Goal: Obtain resource: Obtain resource

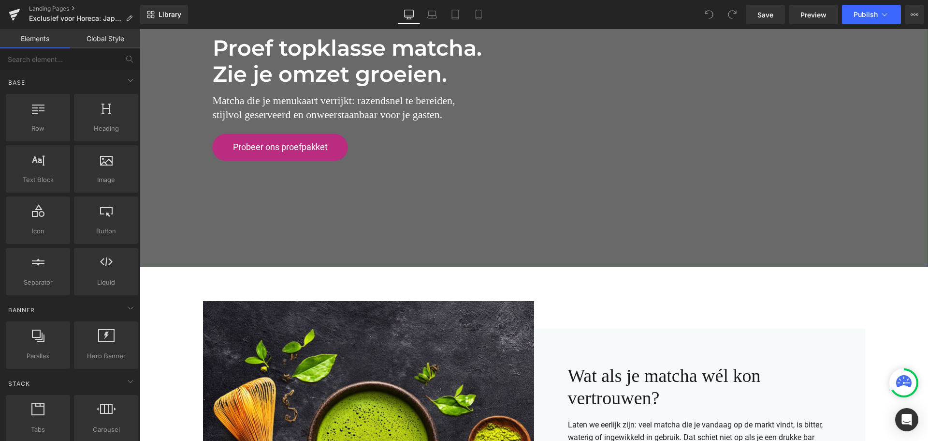
scroll to position [193, 0]
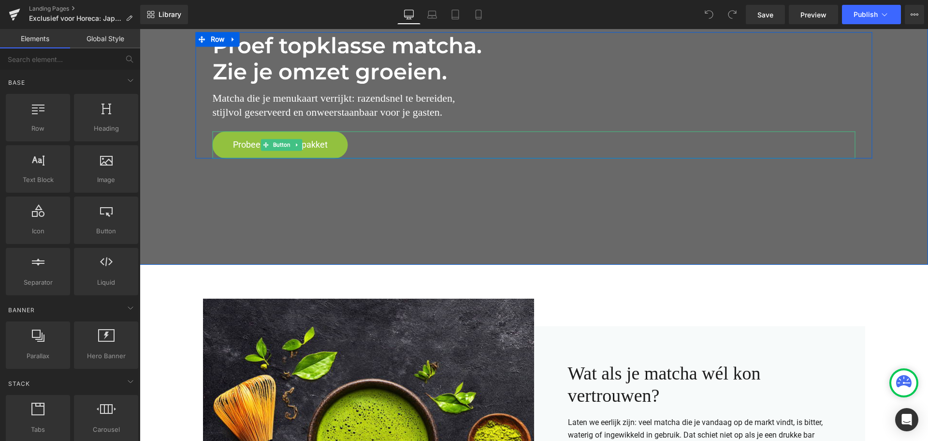
click at [304, 147] on span "Probeer ons proefpakket" at bounding box center [280, 144] width 95 height 11
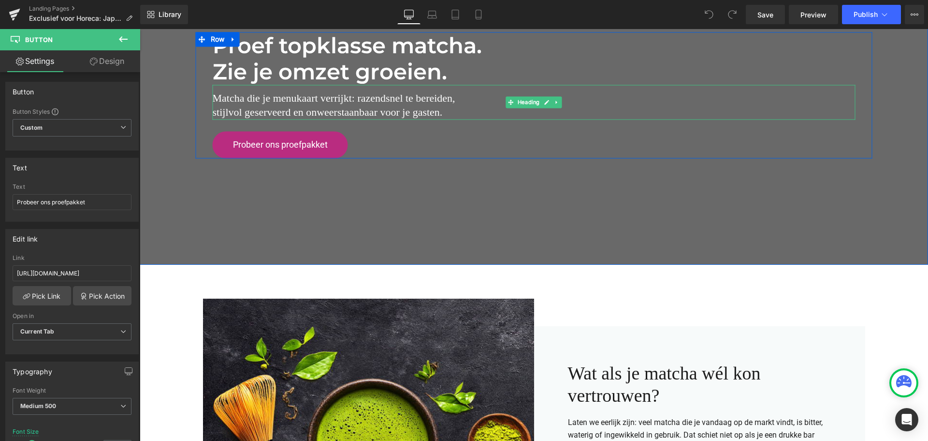
click at [439, 112] on h2 "Matcha die je menukaart verrijkt: razendsnel te bereiden, stijlvol geserveerd e…" at bounding box center [534, 105] width 643 height 28
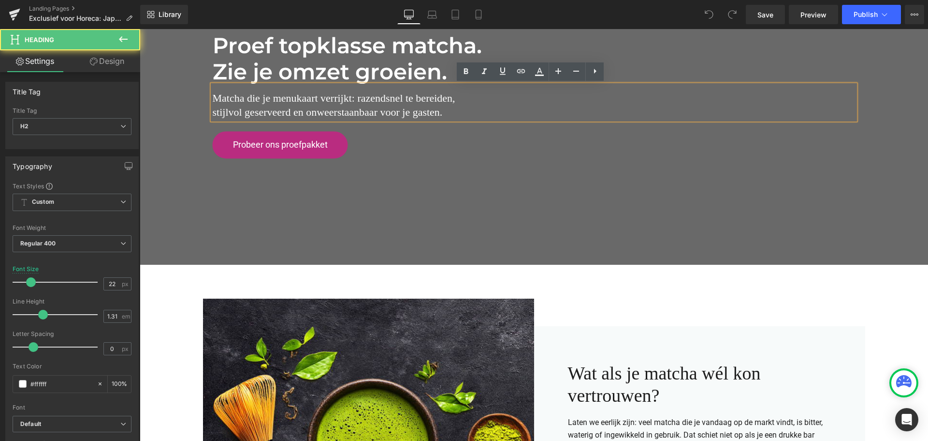
click at [441, 113] on h2 "Matcha die je menukaart verrijkt: razendsnel te bereiden, stijlvol geserveerd e…" at bounding box center [534, 105] width 643 height 28
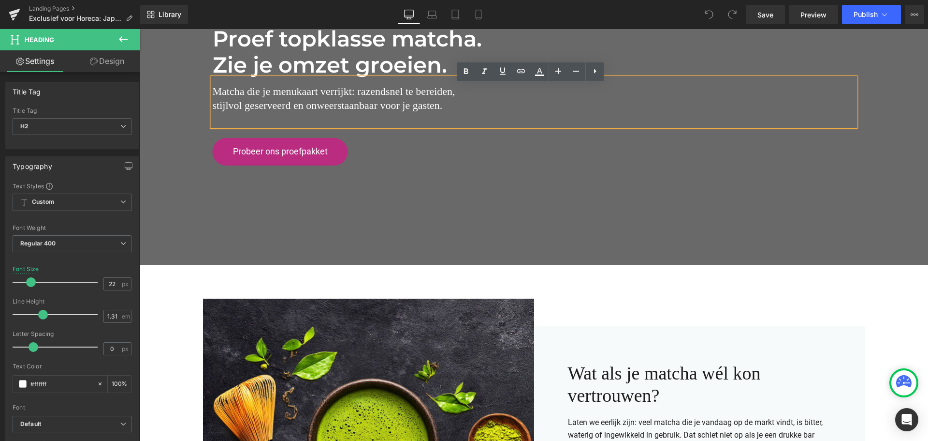
scroll to position [187, 0]
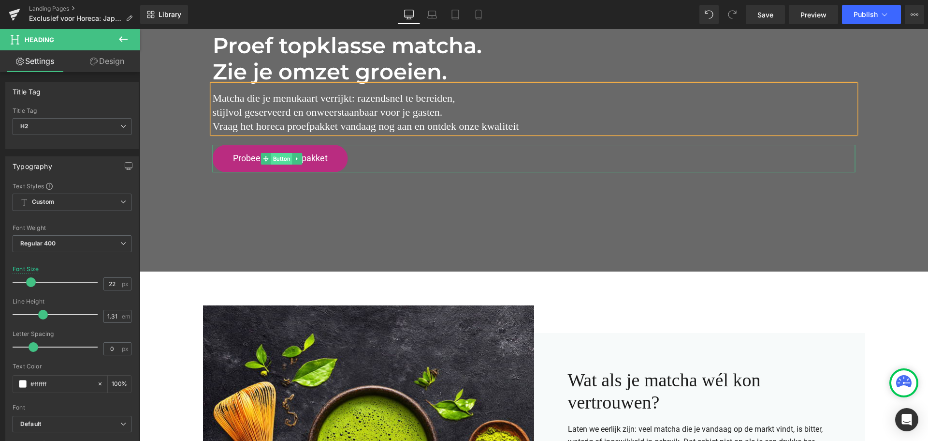
click at [282, 162] on span "Button" at bounding box center [281, 159] width 21 height 12
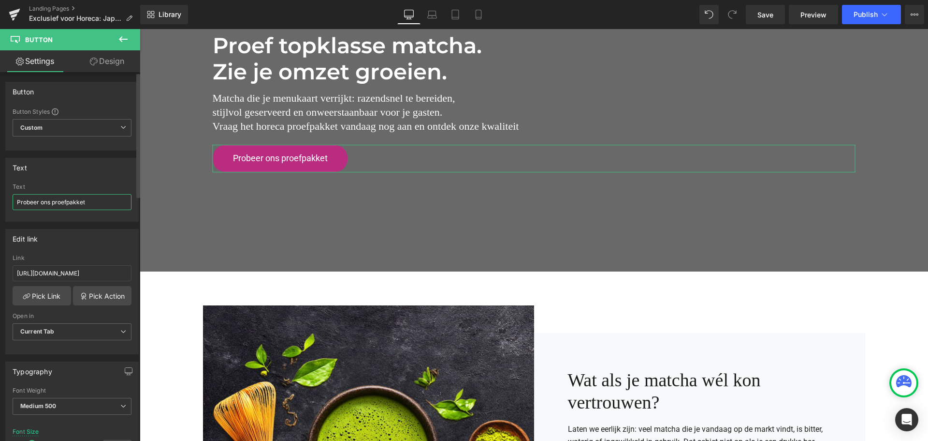
click at [19, 202] on input "Probeer ons proefpakket" at bounding box center [72, 202] width 119 height 16
click at [338, 127] on h2 "Matcha die je menukaart verrijkt: razendsnel te bereiden, stijlvol geserveerd e…" at bounding box center [534, 112] width 643 height 42
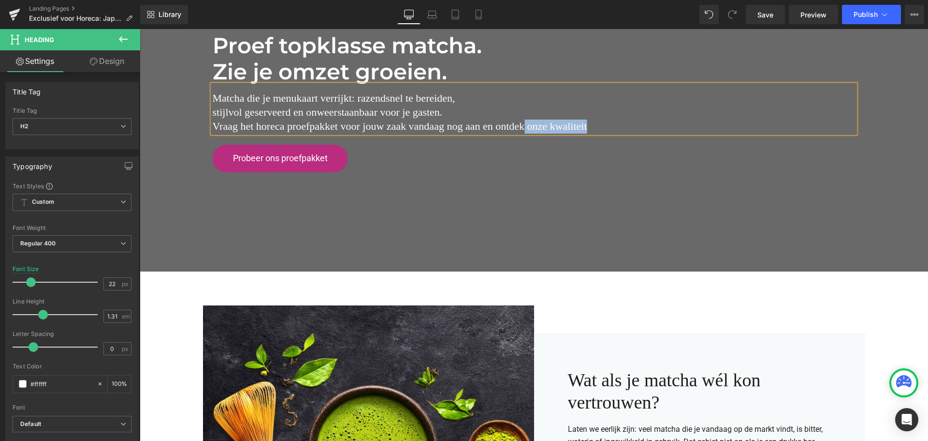
drag, startPoint x: 588, startPoint y: 127, endPoint x: 520, endPoint y: 127, distance: 67.7
click at [520, 127] on h2 "Matcha die je menukaart verrijkt: razendsnel te bereiden, stijlvol geserveerd e…" at bounding box center [534, 112] width 643 height 42
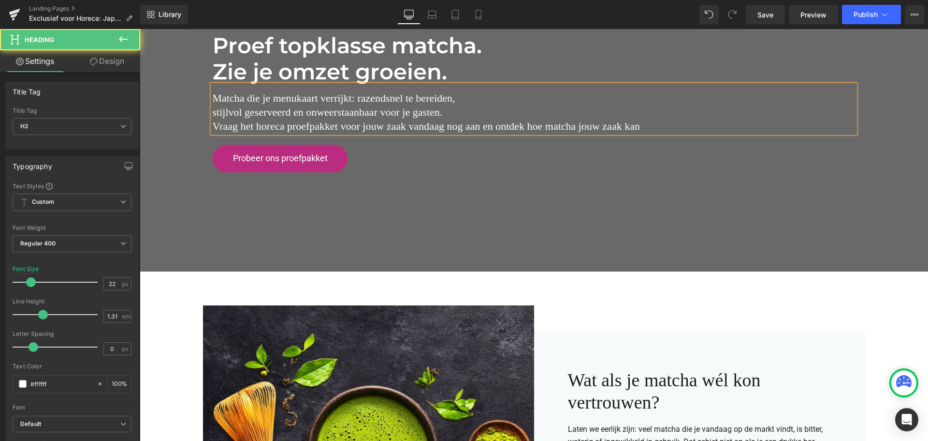
click at [440, 127] on h2 "Matcha die je menukaart verrijkt: razendsnel te bereiden, stijlvol geserveerd e…" at bounding box center [534, 112] width 643 height 42
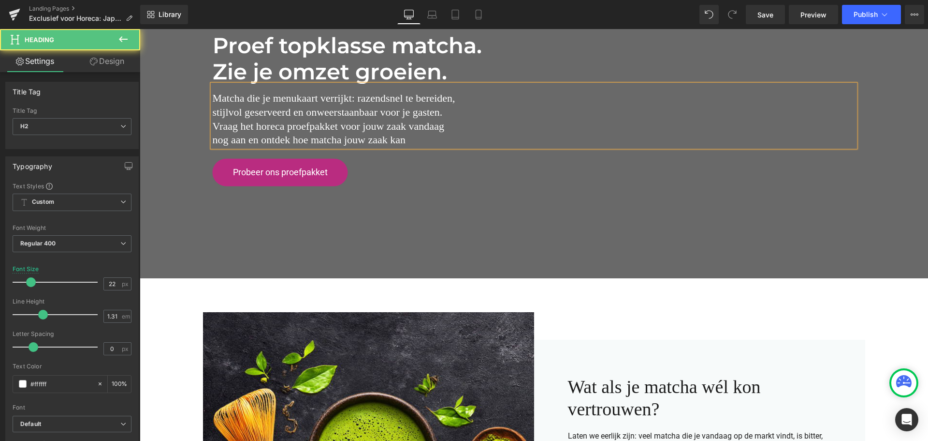
click at [441, 141] on h2 "nog aan en ontdek hoe matcha jouw zaak kan" at bounding box center [534, 140] width 643 height 14
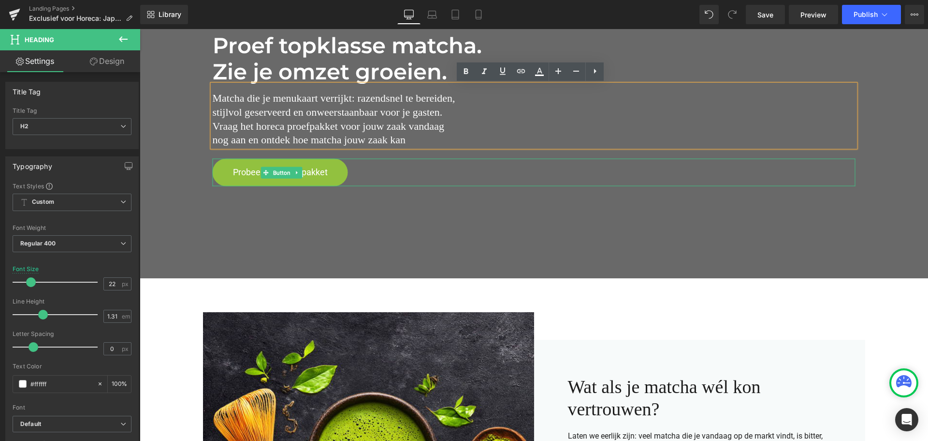
click at [307, 172] on span "Probeer ons proefpakket" at bounding box center [280, 172] width 95 height 11
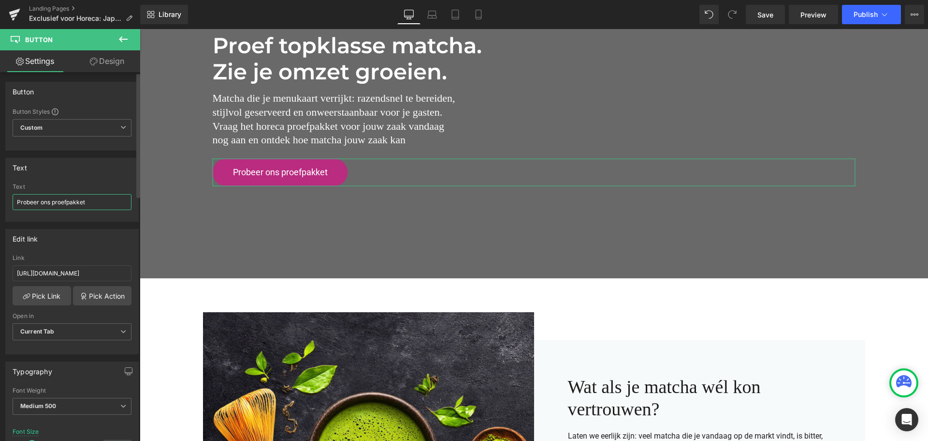
click at [19, 201] on input "Probeer ons proefpakket" at bounding box center [72, 202] width 119 height 16
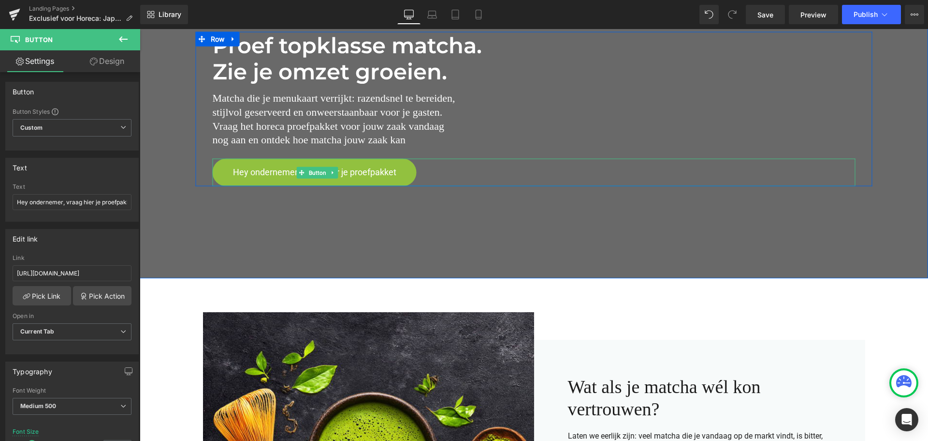
click at [397, 172] on span "Hey ondernemer, vraag hier je proefpakket" at bounding box center [314, 172] width 163 height 11
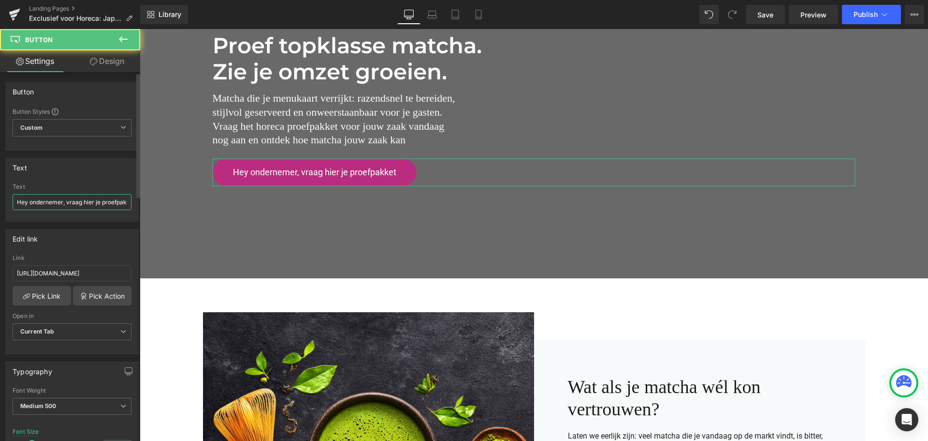
click at [115, 207] on input "Hey ondernemer, vraag hier je proefpakket" at bounding box center [72, 202] width 119 height 16
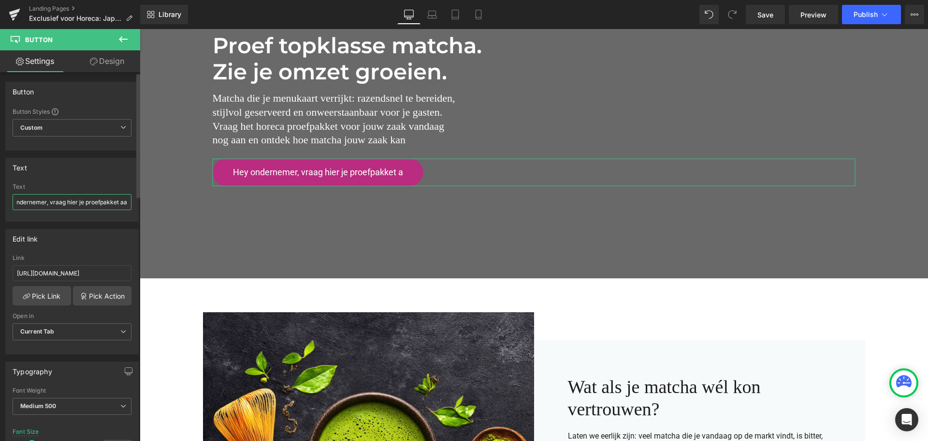
type input "Hey ondernemer, vraag hier je proefpakket aan"
click at [407, 139] on h2 "nog aan en ontdek hoe matcha jouw zaak kan" at bounding box center [534, 140] width 643 height 14
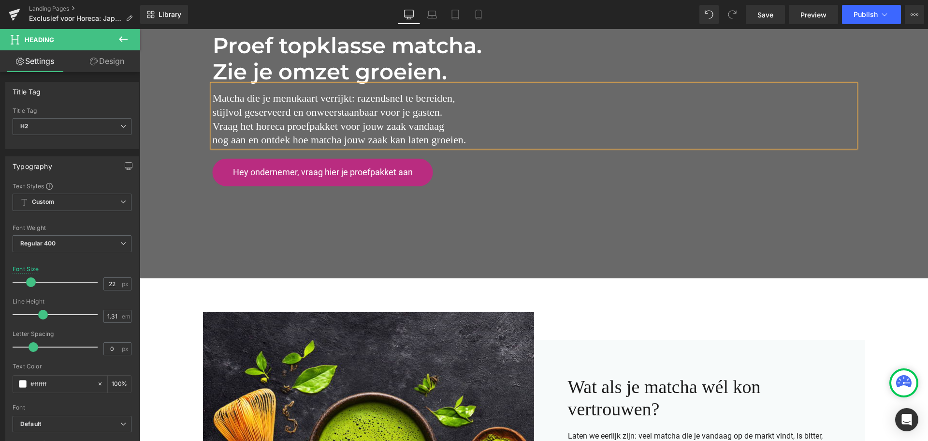
click at [368, 140] on h2 "nog aan en ontdek hoe matcha jouw zaak kan laten groeien." at bounding box center [534, 140] width 643 height 14
click at [355, 200] on div at bounding box center [534, 109] width 789 height 338
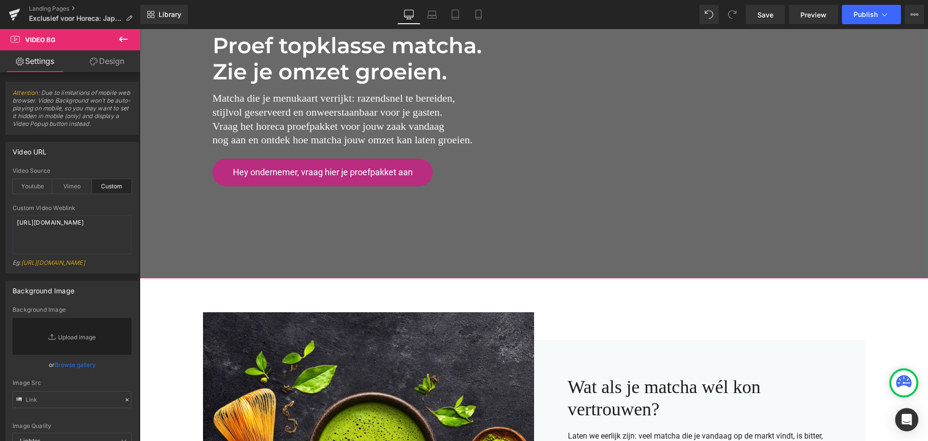
click at [112, 56] on link "Design" at bounding box center [107, 61] width 70 height 22
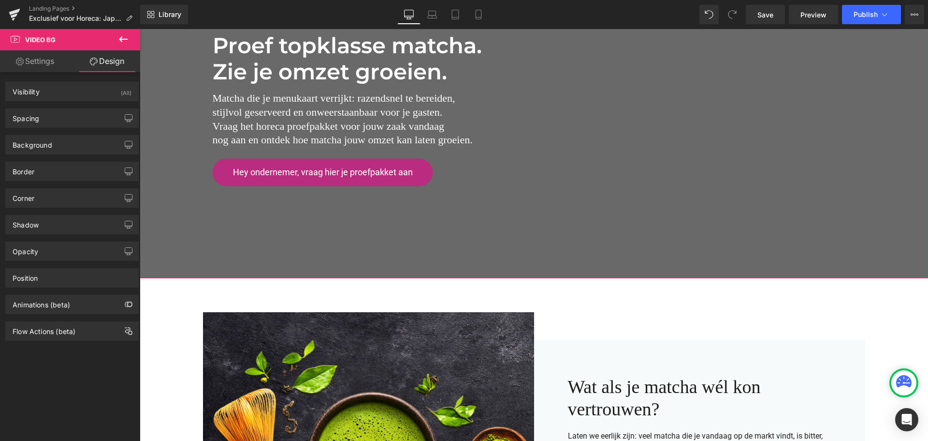
click at [52, 58] on link "Settings" at bounding box center [35, 61] width 70 height 22
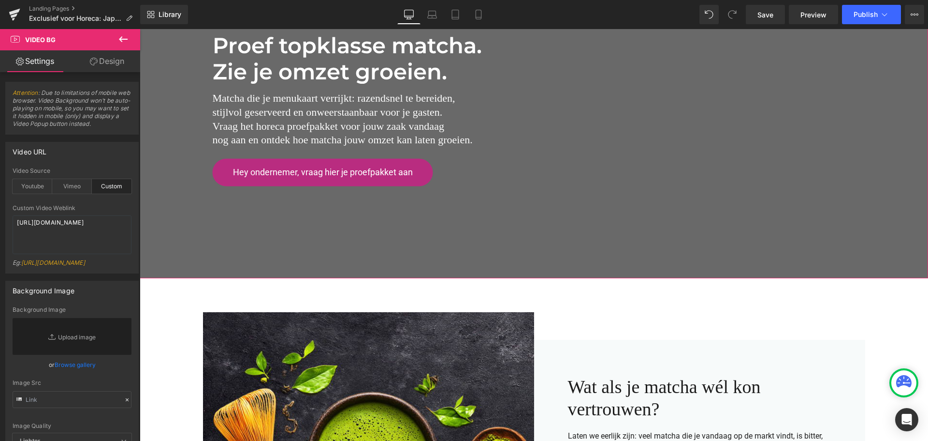
click at [100, 60] on link "Design" at bounding box center [107, 61] width 70 height 22
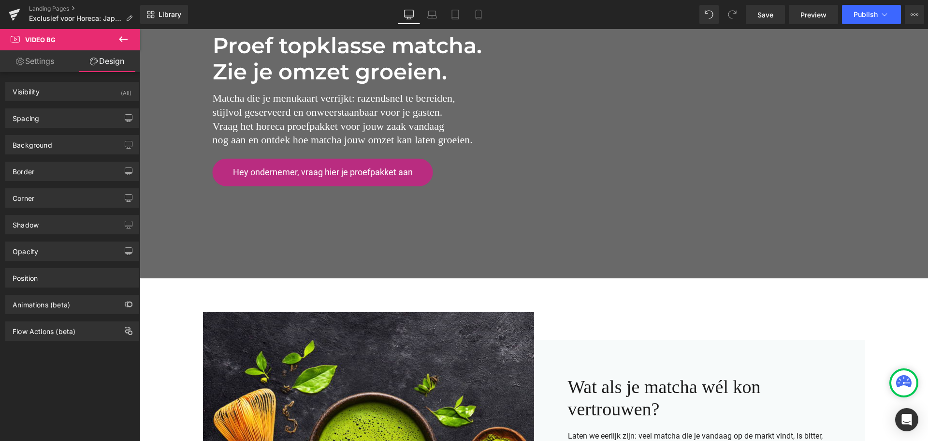
click at [125, 39] on icon at bounding box center [123, 39] width 9 height 6
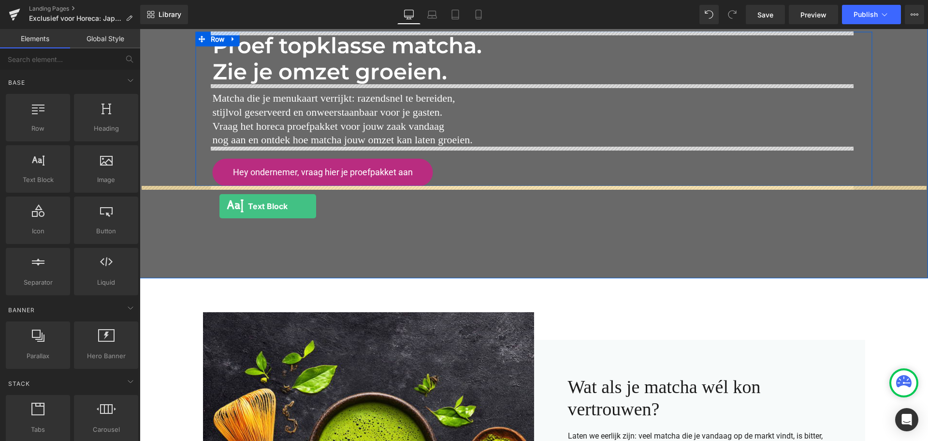
drag, startPoint x: 174, startPoint y: 200, endPoint x: 220, endPoint y: 206, distance: 46.4
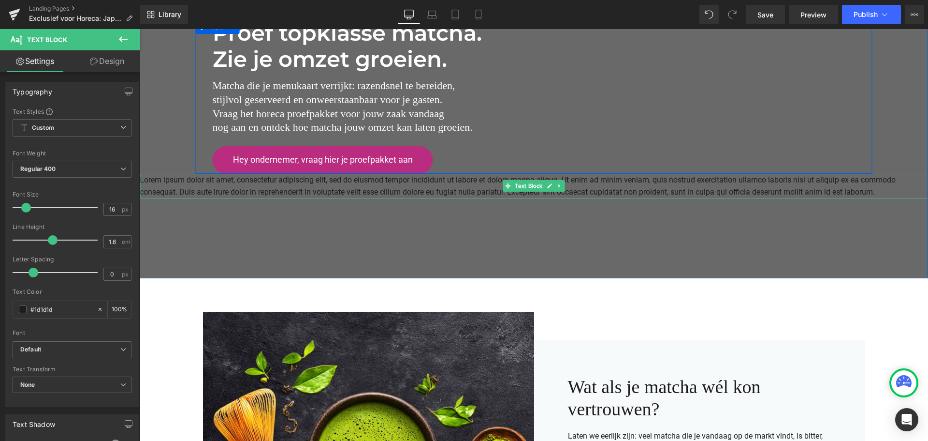
click at [399, 186] on p "Lorem ipsum dolor sit amet, consectetur adipiscing elit, sed do eiusmod tempor …" at bounding box center [534, 186] width 789 height 25
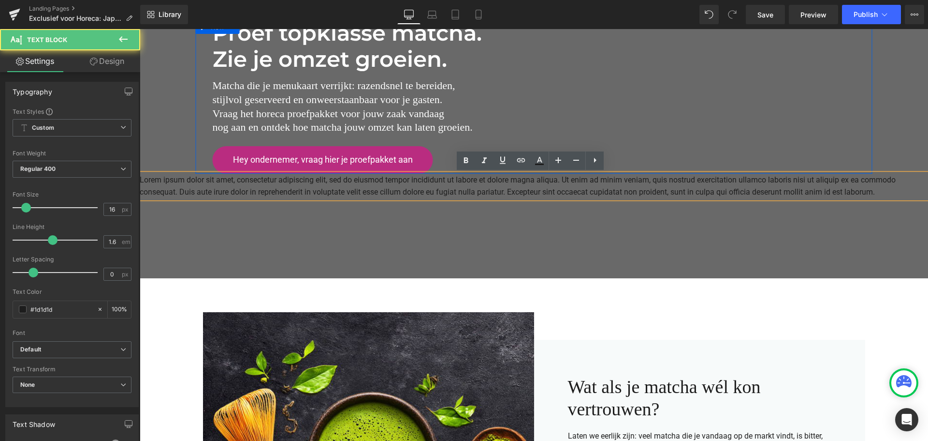
click at [363, 186] on p "Lorem ipsum dolor sit amet, consectetur adipiscing elit, sed do eiusmod tempor …" at bounding box center [534, 186] width 789 height 25
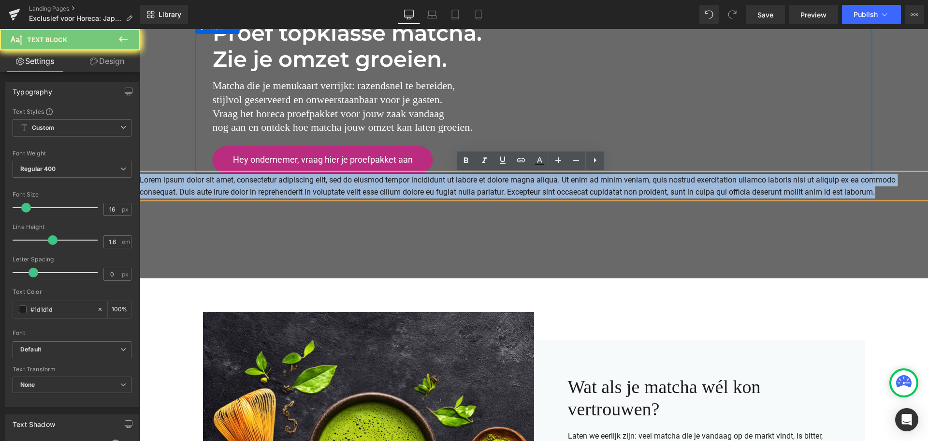
click at [363, 186] on p "Lorem ipsum dolor sit amet, consectetur adipiscing elit, sed do eiusmod tempor …" at bounding box center [534, 186] width 789 height 25
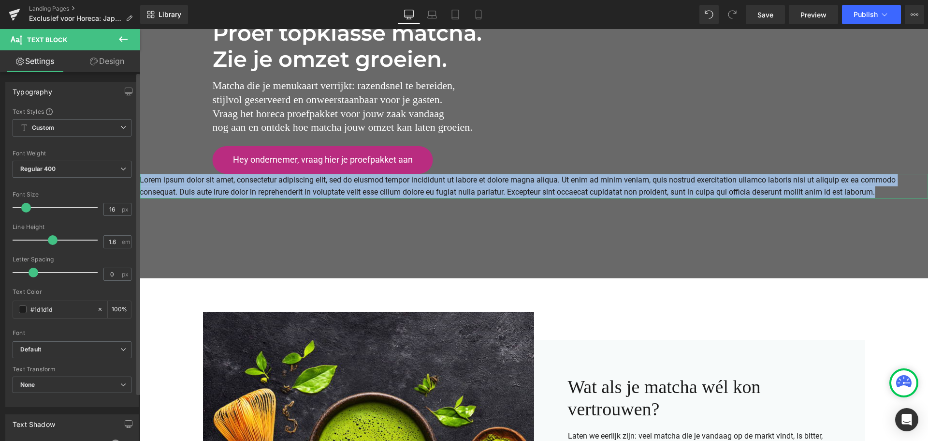
scroll to position [48, 0]
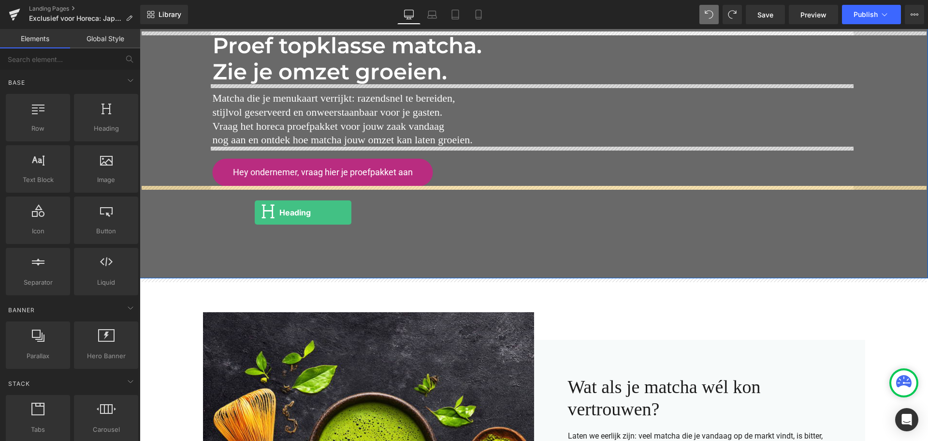
drag, startPoint x: 254, startPoint y: 158, endPoint x: 255, endPoint y: 212, distance: 54.6
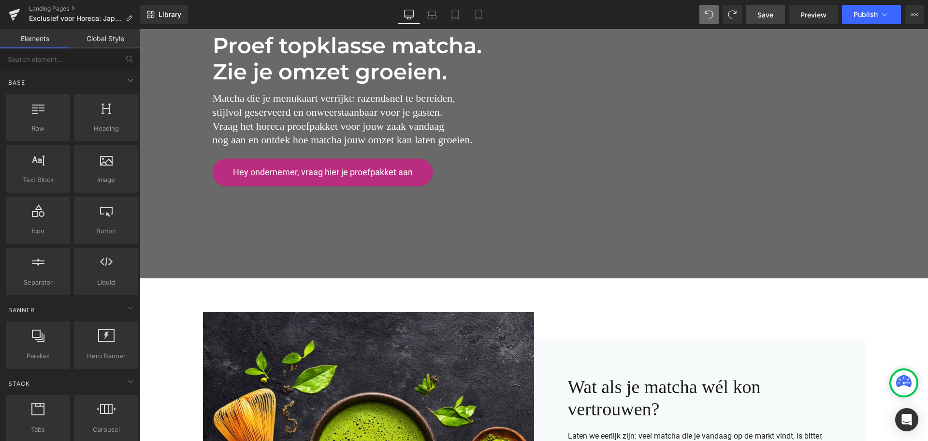
click at [764, 12] on span "Save" at bounding box center [766, 15] width 16 height 10
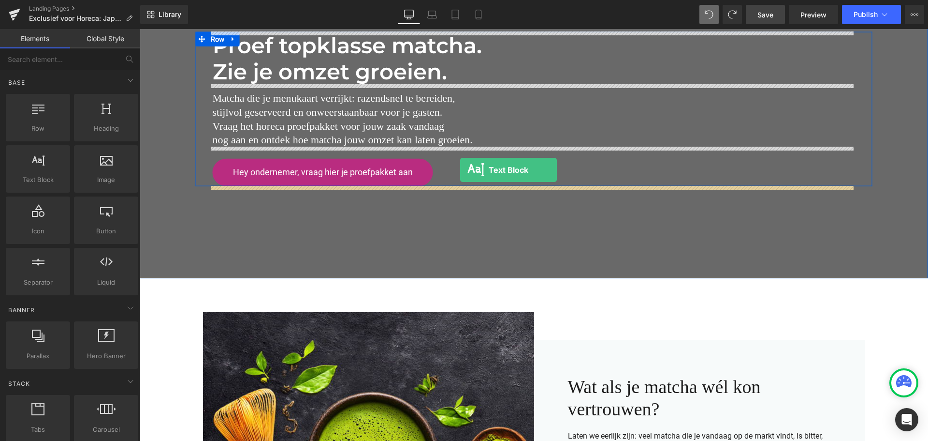
drag, startPoint x: 180, startPoint y: 203, endPoint x: 460, endPoint y: 170, distance: 282.0
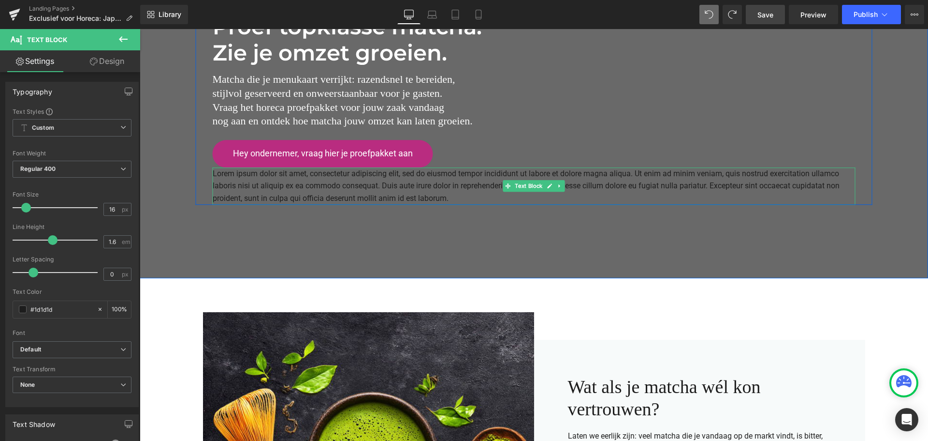
click at [406, 185] on p "Lorem ipsum dolor sit amet, consectetur adipiscing elit, sed do eiusmod tempor …" at bounding box center [534, 185] width 643 height 37
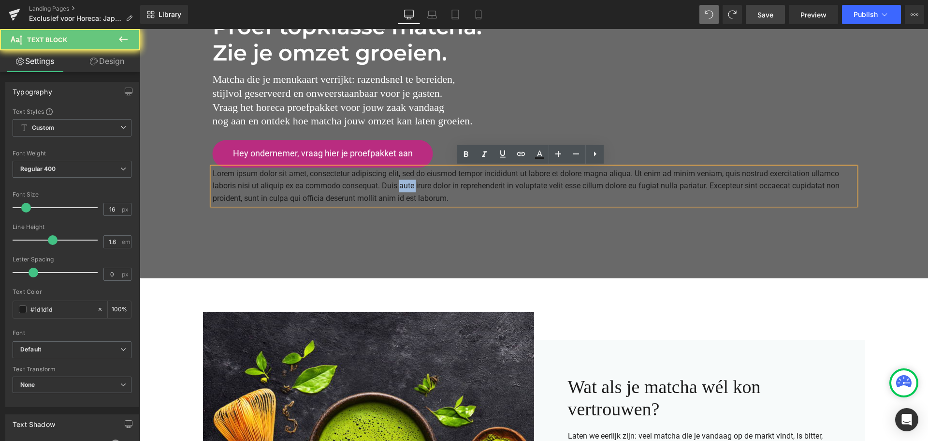
click at [406, 185] on p "Lorem ipsum dolor sit amet, consectetur adipiscing elit, sed do eiusmod tempor …" at bounding box center [534, 185] width 643 height 37
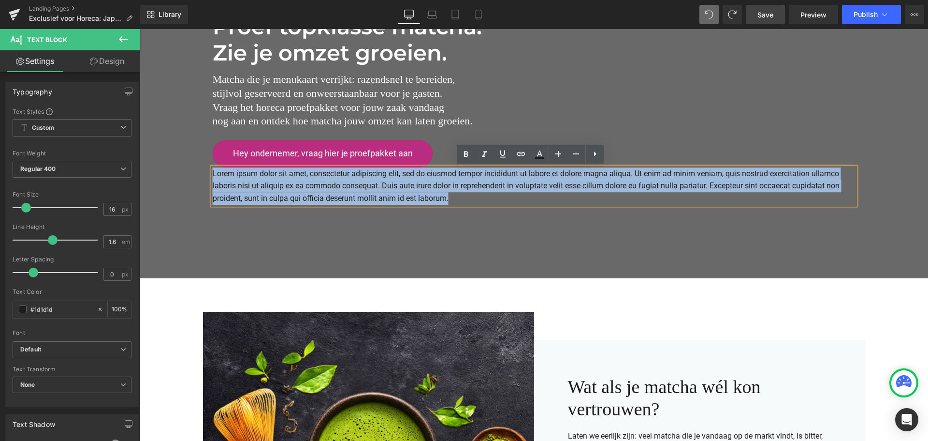
scroll to position [192, 0]
